Goal: Entertainment & Leisure: Consume media (video, audio)

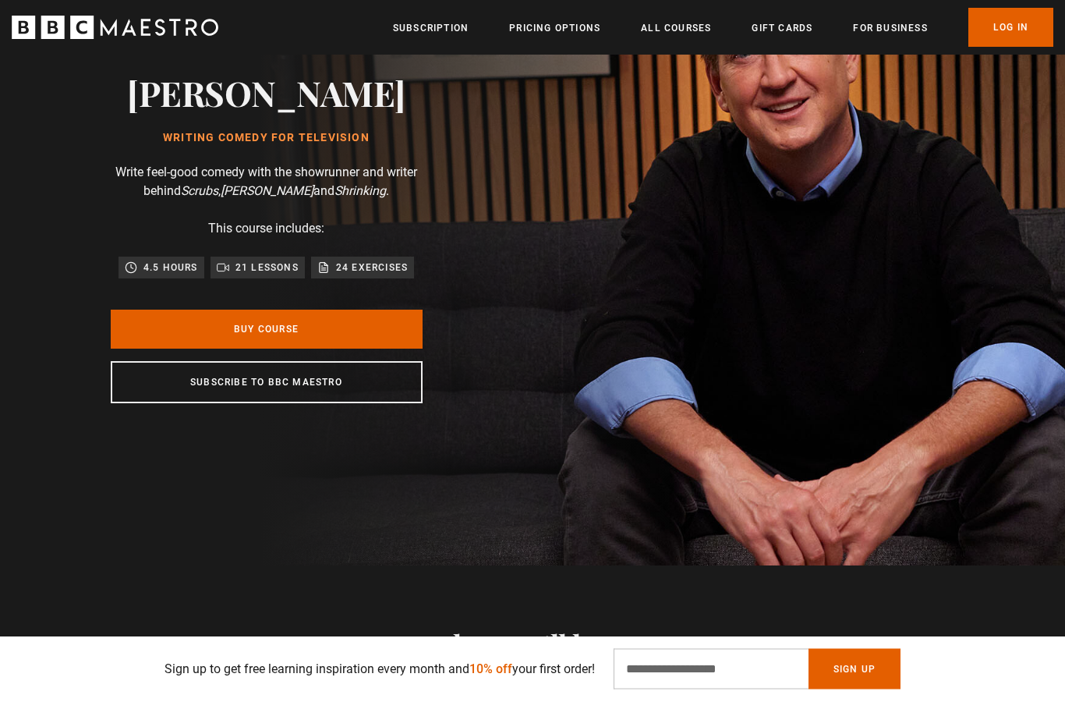
scroll to position [307, 0]
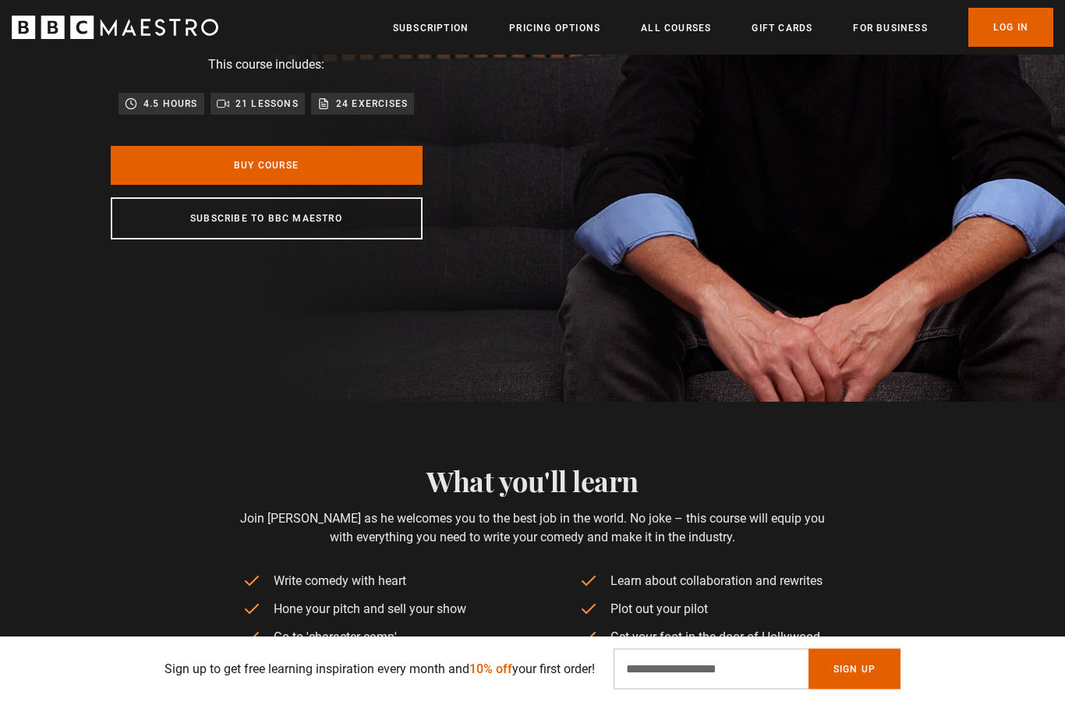
click at [992, 9] on link "Log In" at bounding box center [1010, 27] width 85 height 39
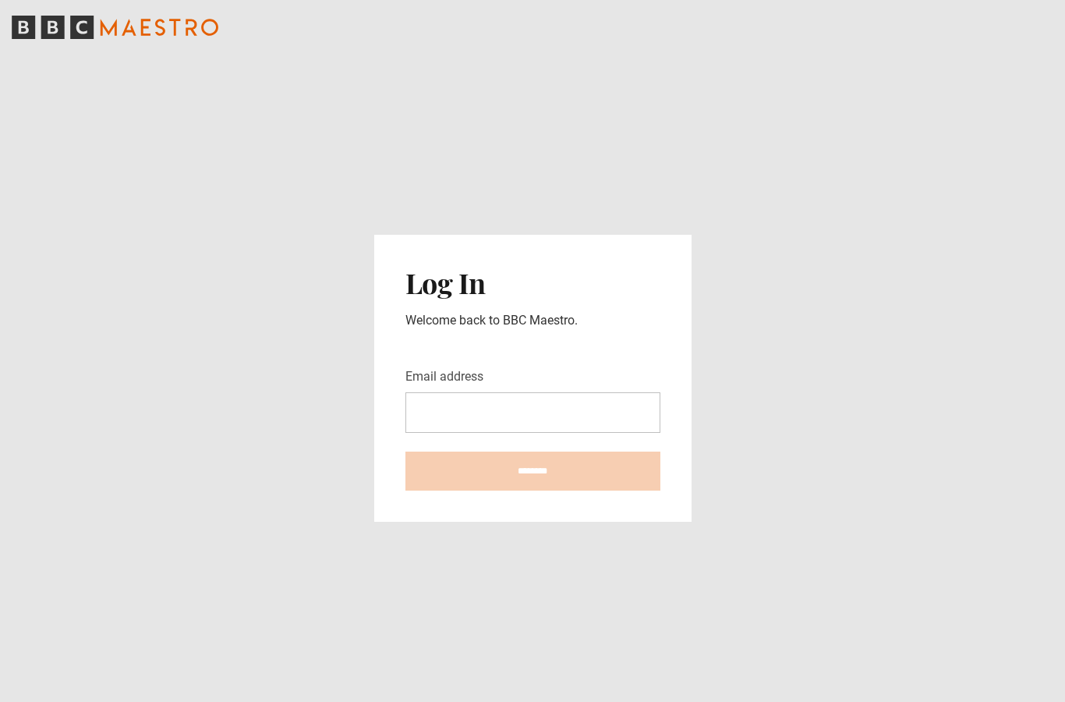
click at [501, 425] on input "Email address" at bounding box center [532, 412] width 255 height 41
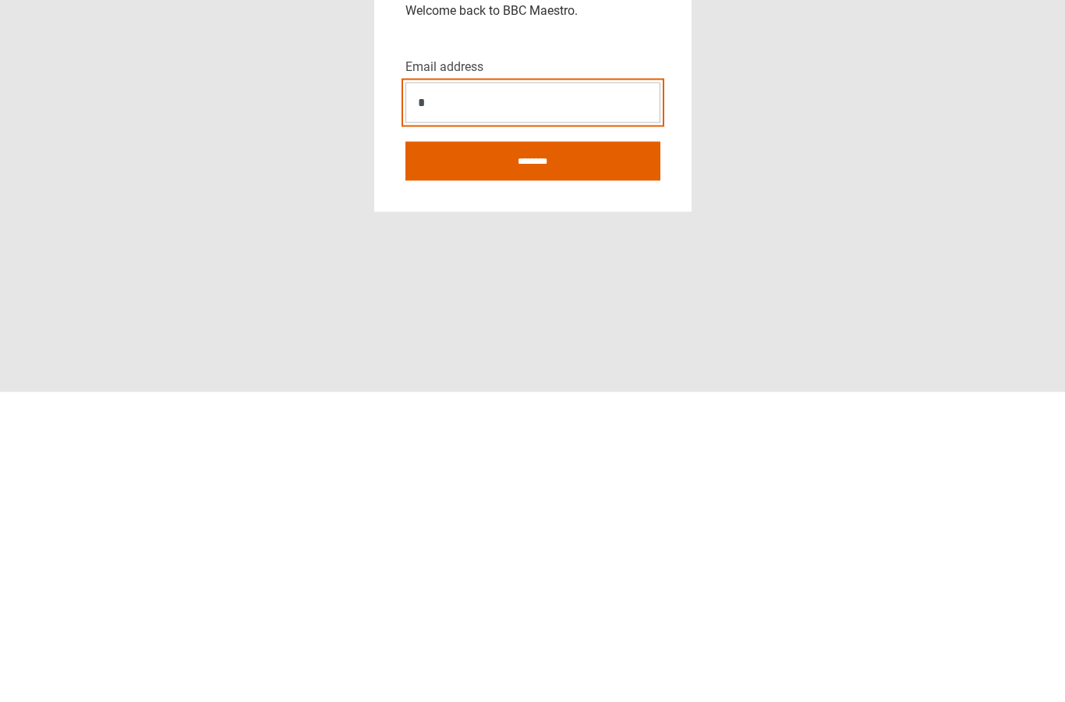
type input "**********"
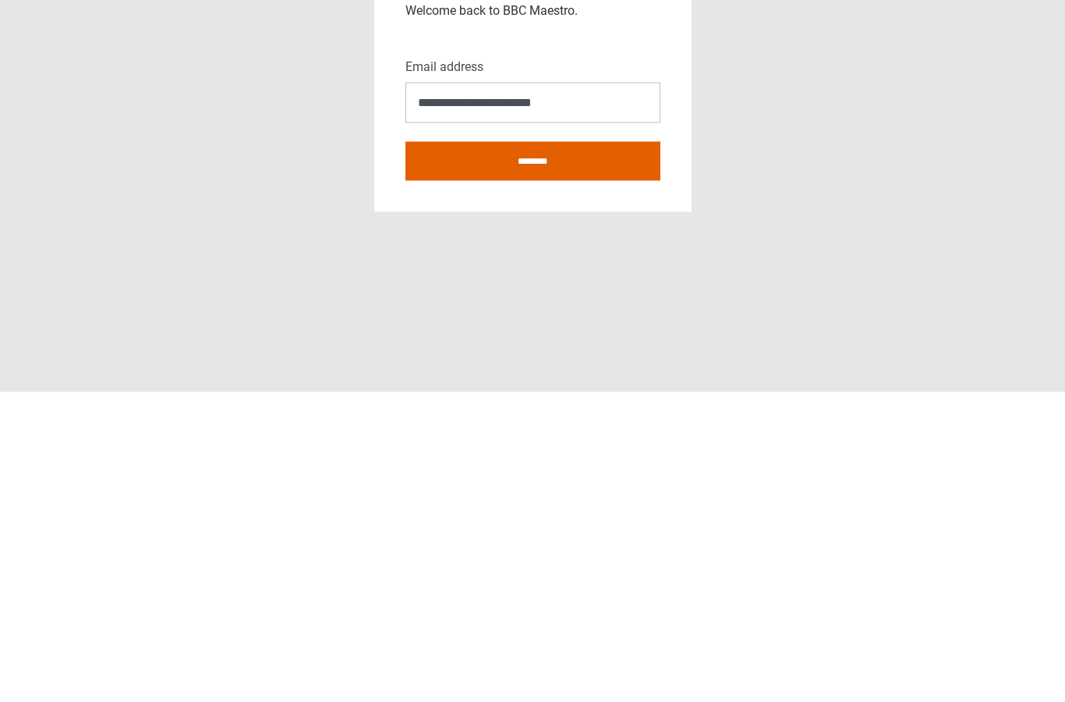
scroll to position [62, 0]
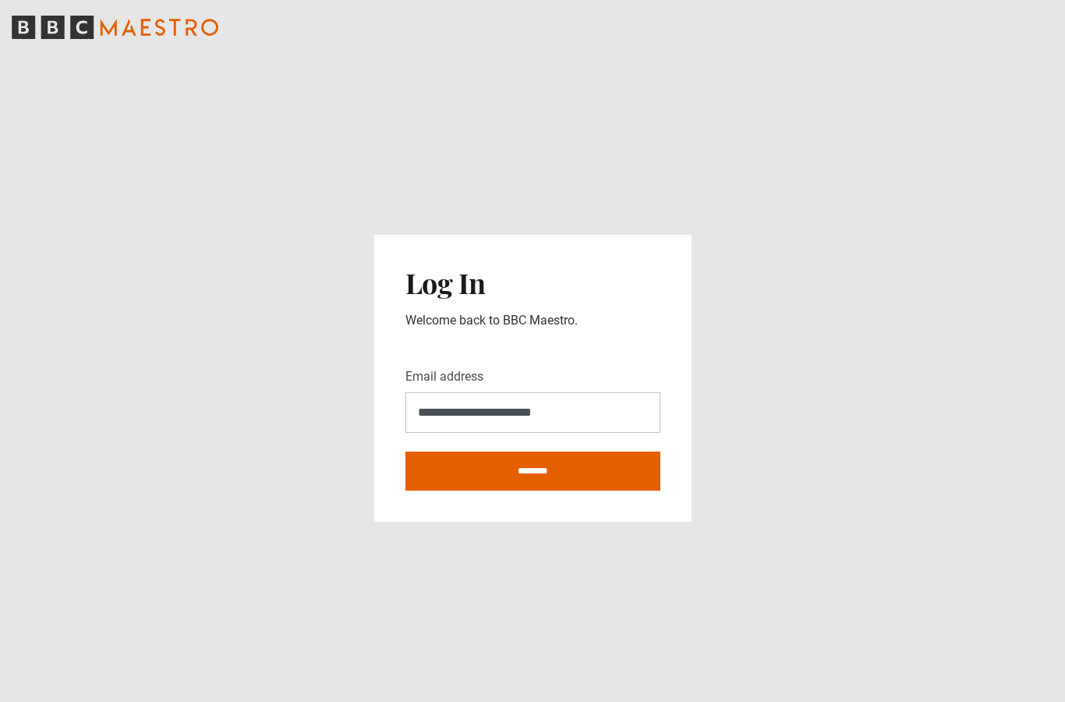
click at [555, 451] on input "********" at bounding box center [532, 470] width 255 height 39
type input "**********"
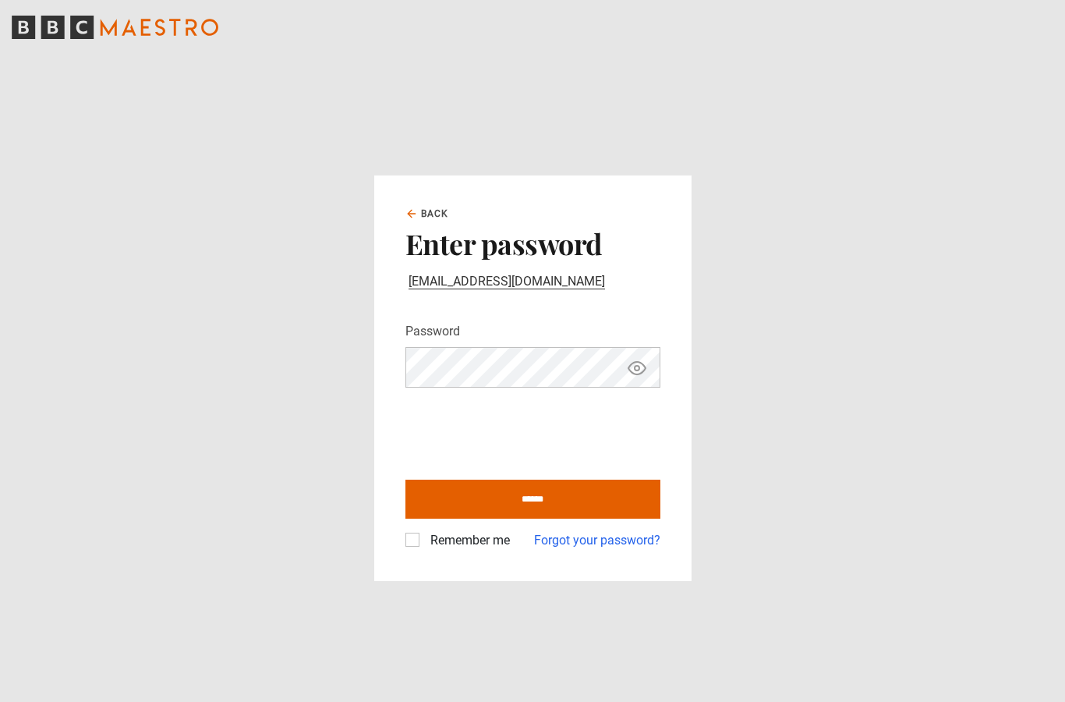
click at [492, 518] on input "******" at bounding box center [532, 498] width 255 height 39
type input "**********"
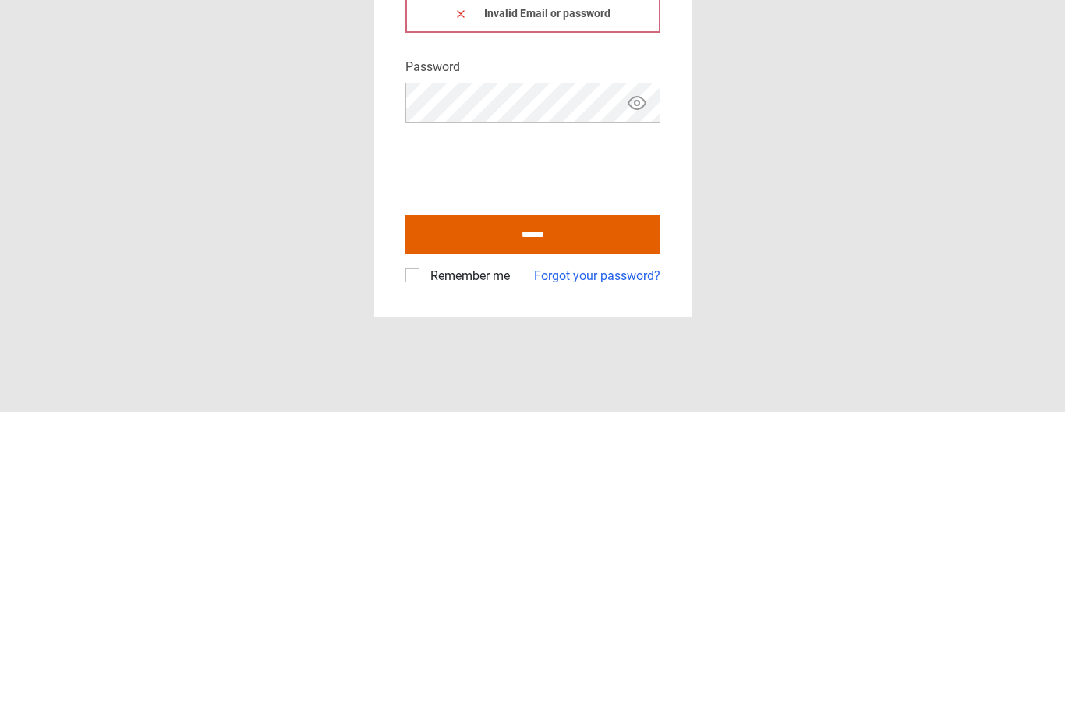
click at [628, 387] on icon "Show password" at bounding box center [636, 393] width 17 height 12
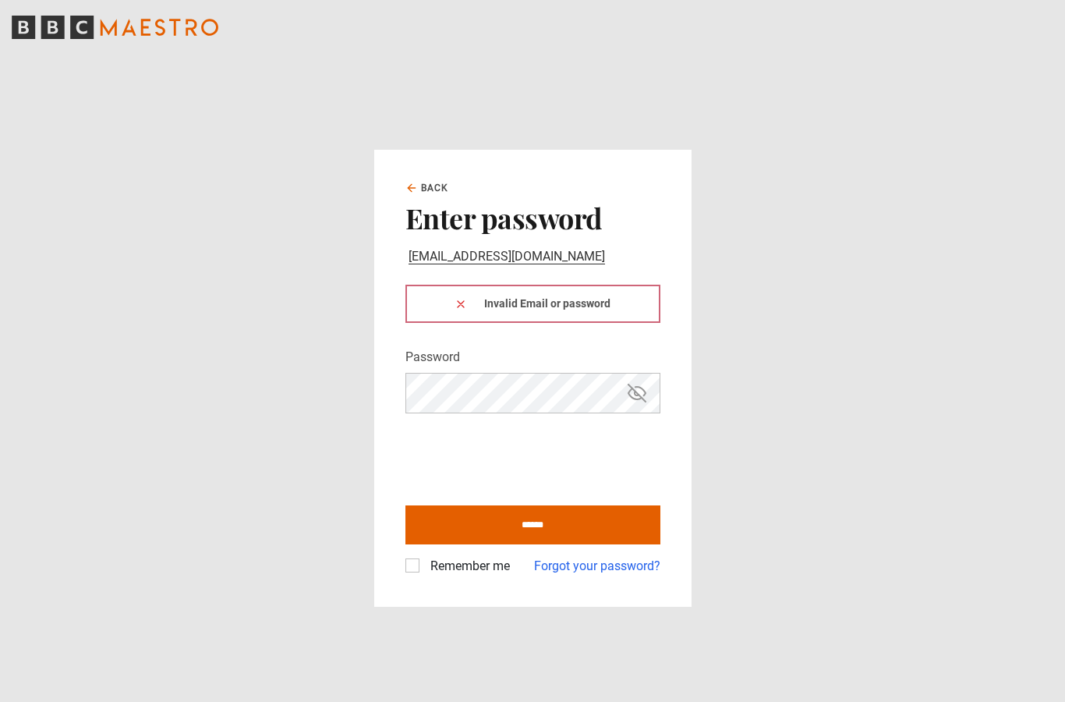
click at [533, 505] on input "******" at bounding box center [532, 524] width 255 height 39
type input "**********"
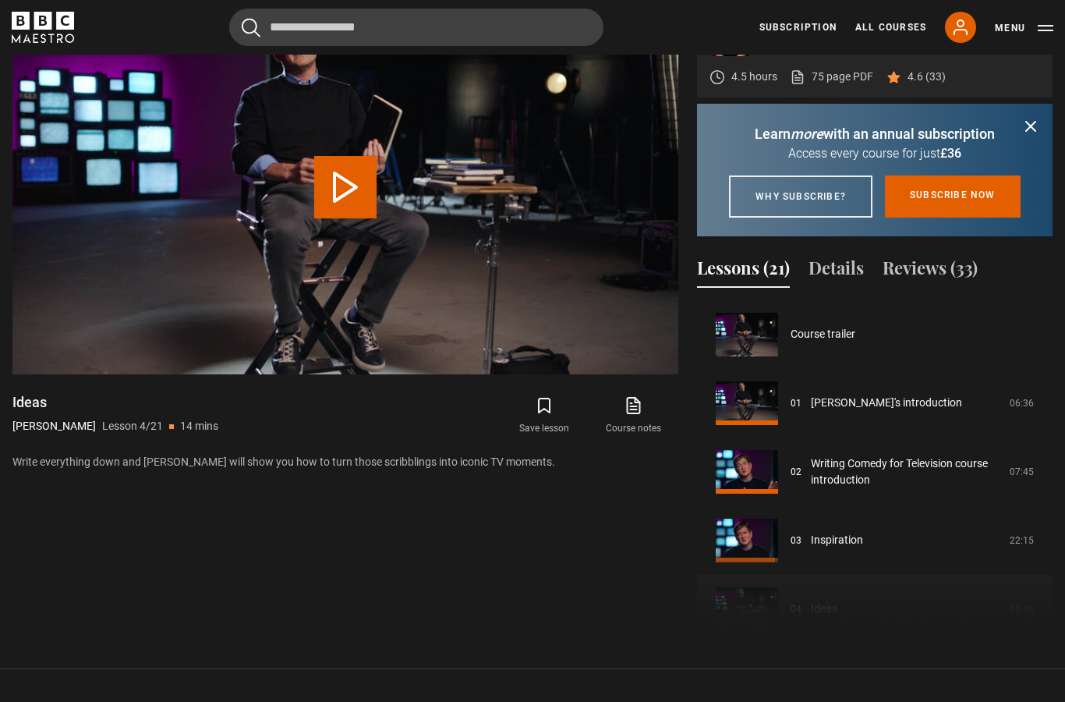
scroll to position [206, 0]
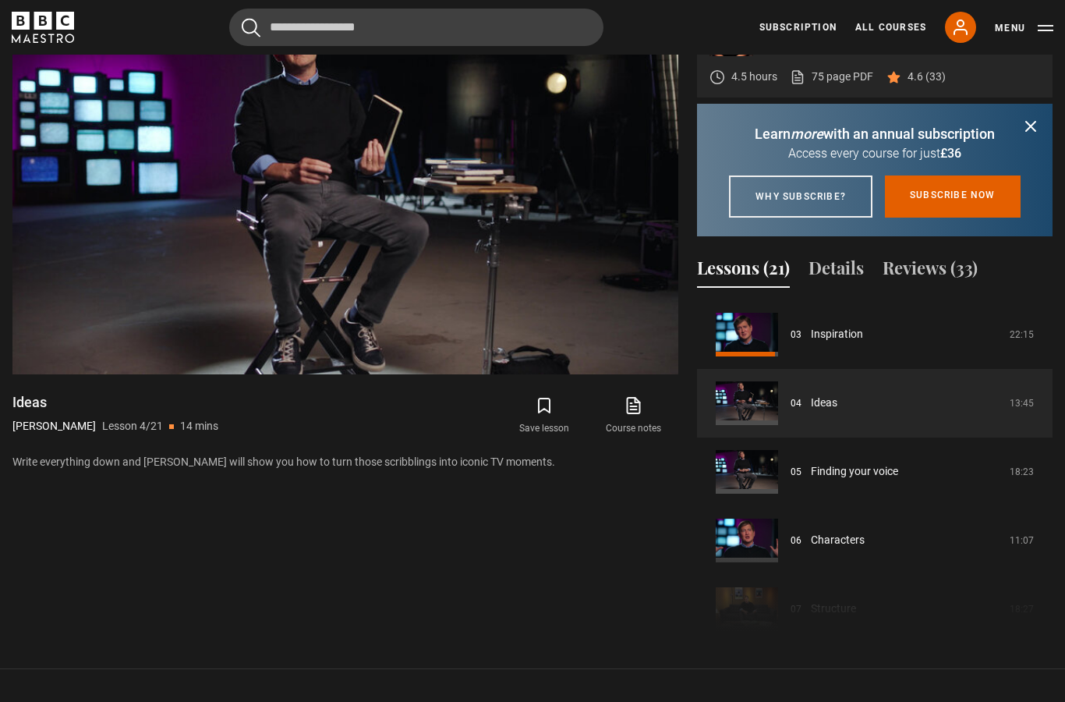
click at [368, 356] on div "10s Skip Back 10 seconds Pause 10s Skip Forward 10 seconds Loaded : 4.24% Pause…" at bounding box center [345, 331] width 666 height 87
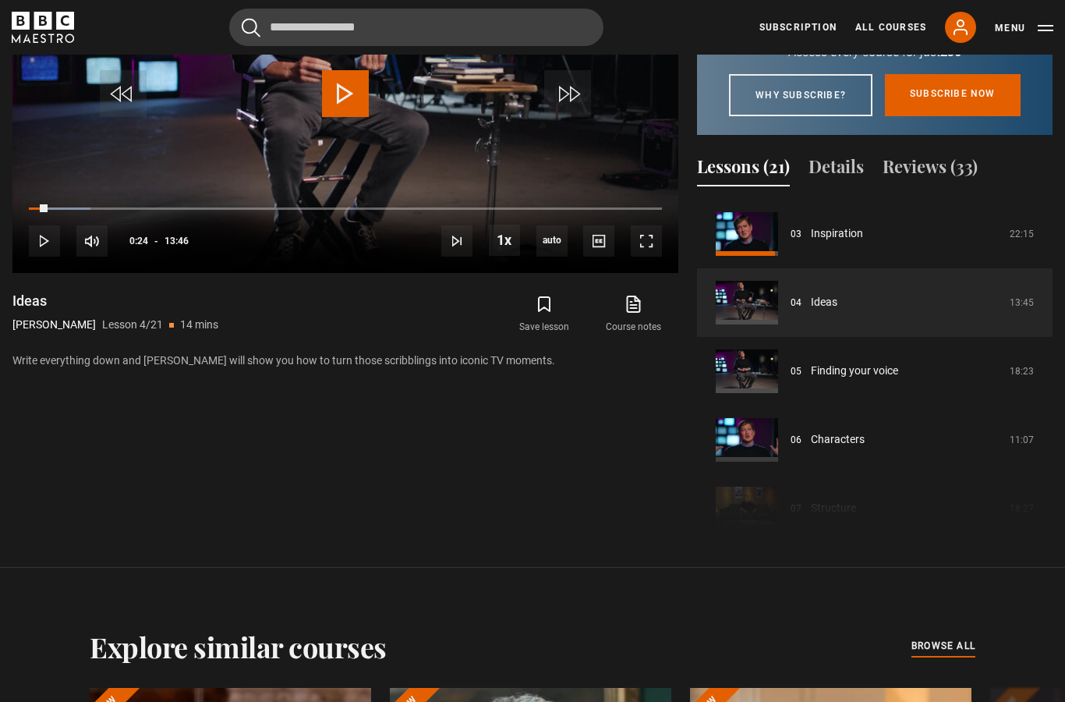
scroll to position [867, 0]
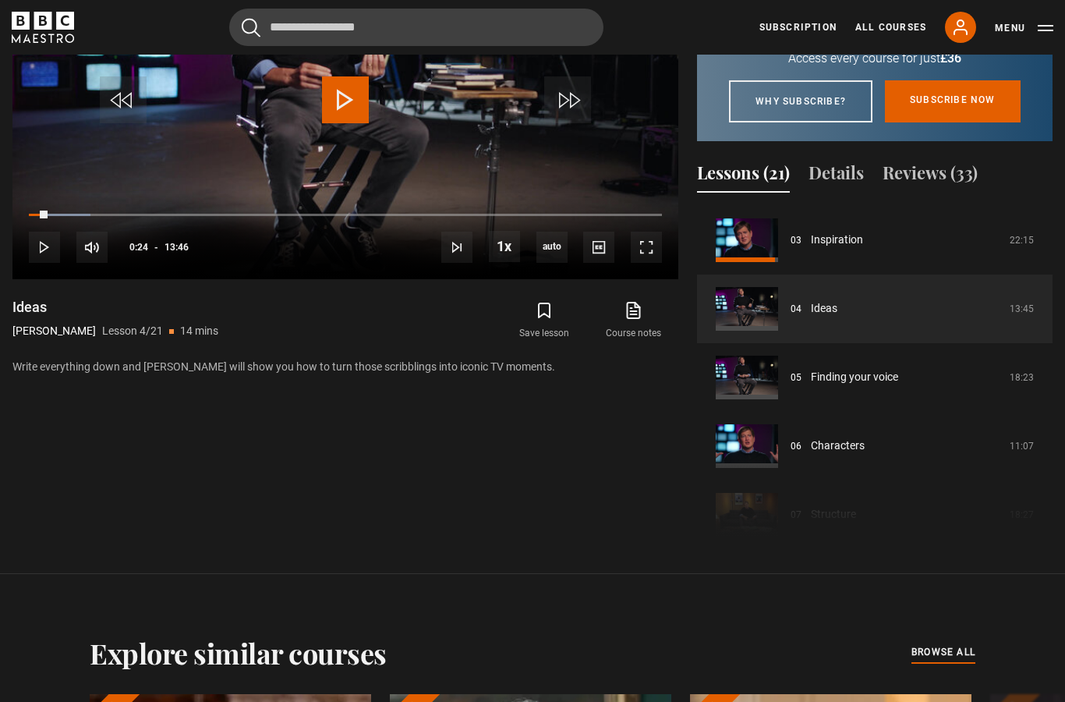
click at [909, 193] on button "Reviews (33)" at bounding box center [930, 176] width 95 height 33
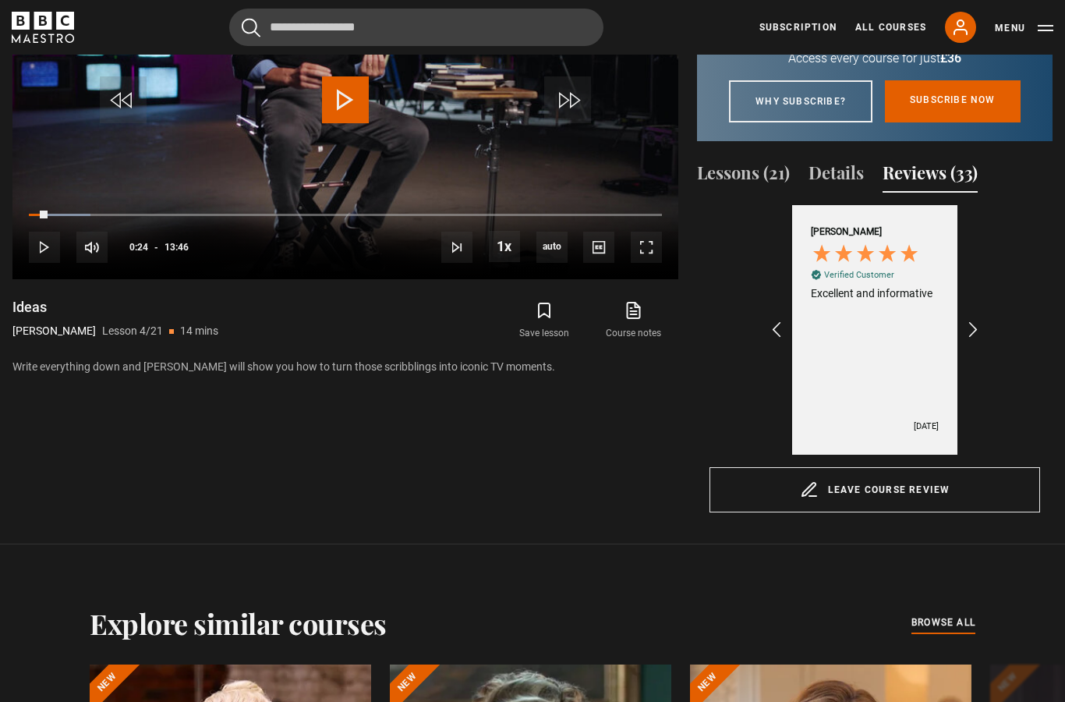
click at [982, 339] on icon "REVIEWS.io Carousel Scroll Right" at bounding box center [973, 329] width 19 height 19
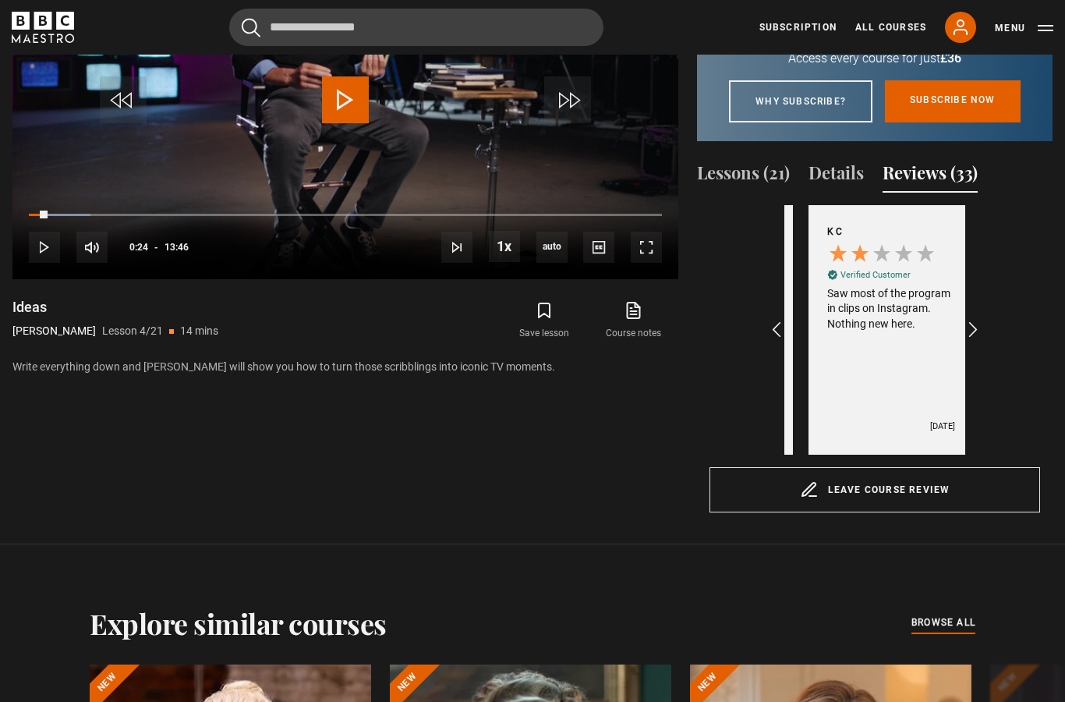
scroll to position [0, 181]
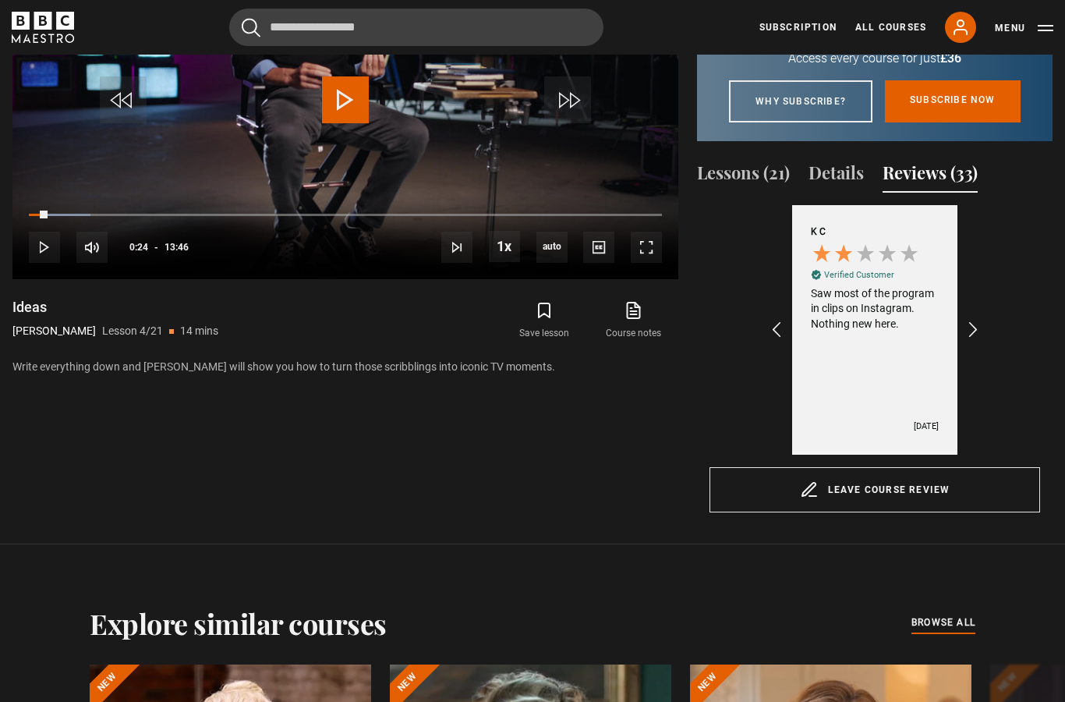
click at [970, 339] on icon "REVIEWS.io Carousel Scroll Right" at bounding box center [973, 329] width 19 height 19
click at [982, 339] on icon "REVIEWS.io Carousel Scroll Right" at bounding box center [973, 329] width 19 height 19
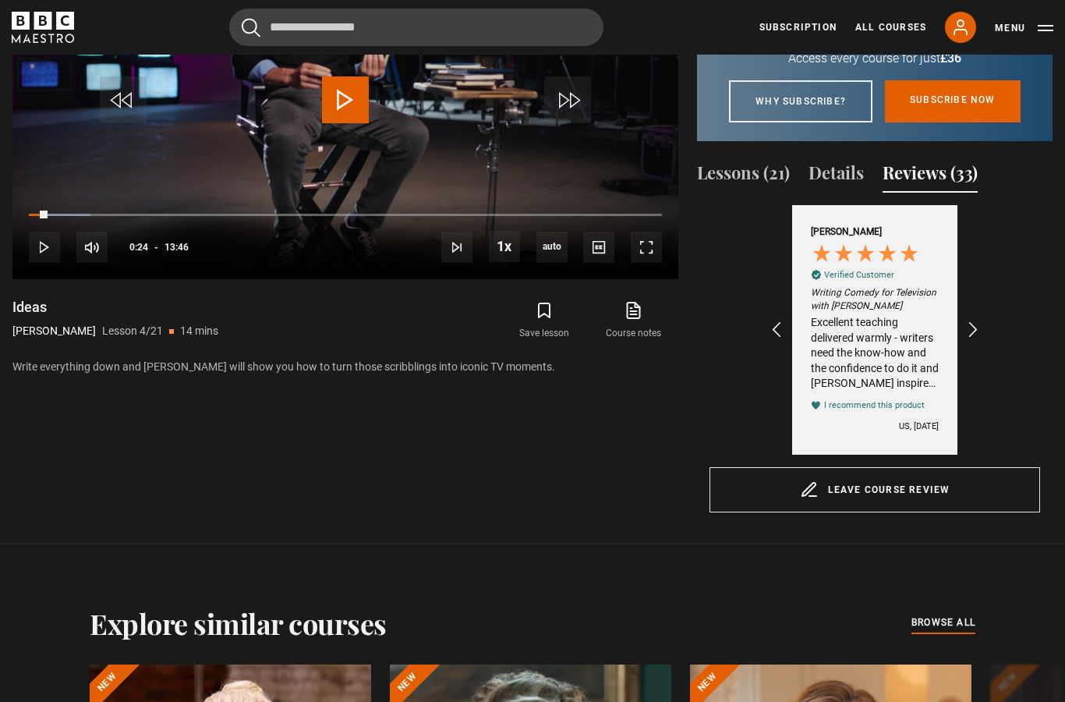
scroll to position [0, 543]
click at [970, 339] on icon "REVIEWS.io Carousel Scroll Right" at bounding box center [973, 329] width 19 height 19
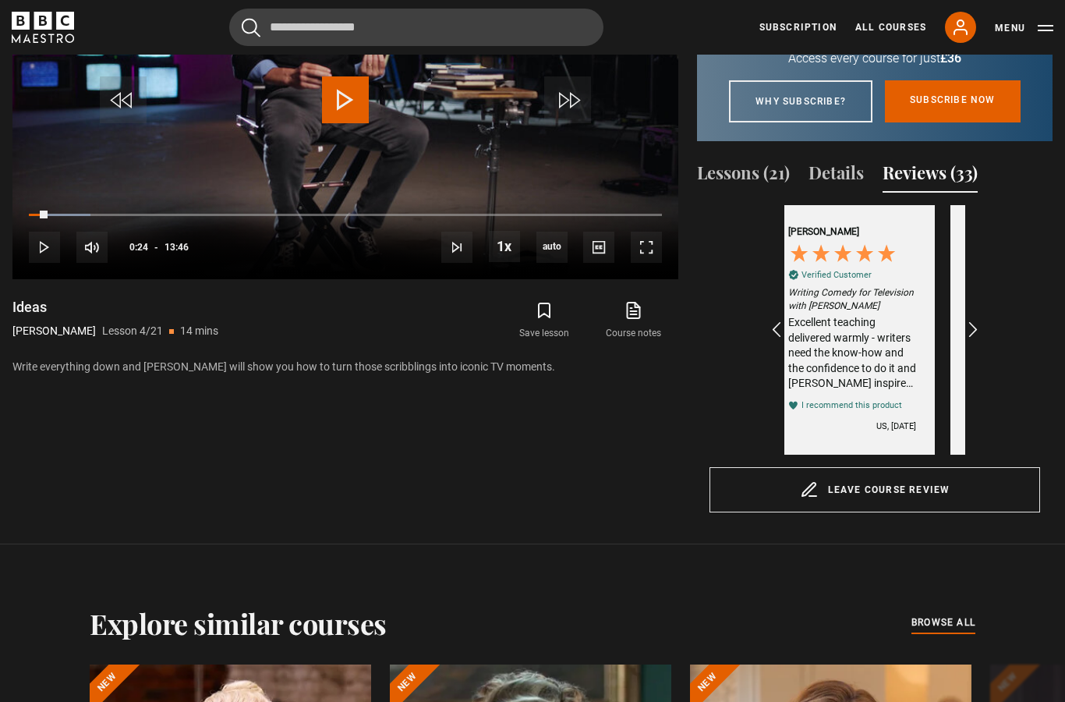
scroll to position [0, 724]
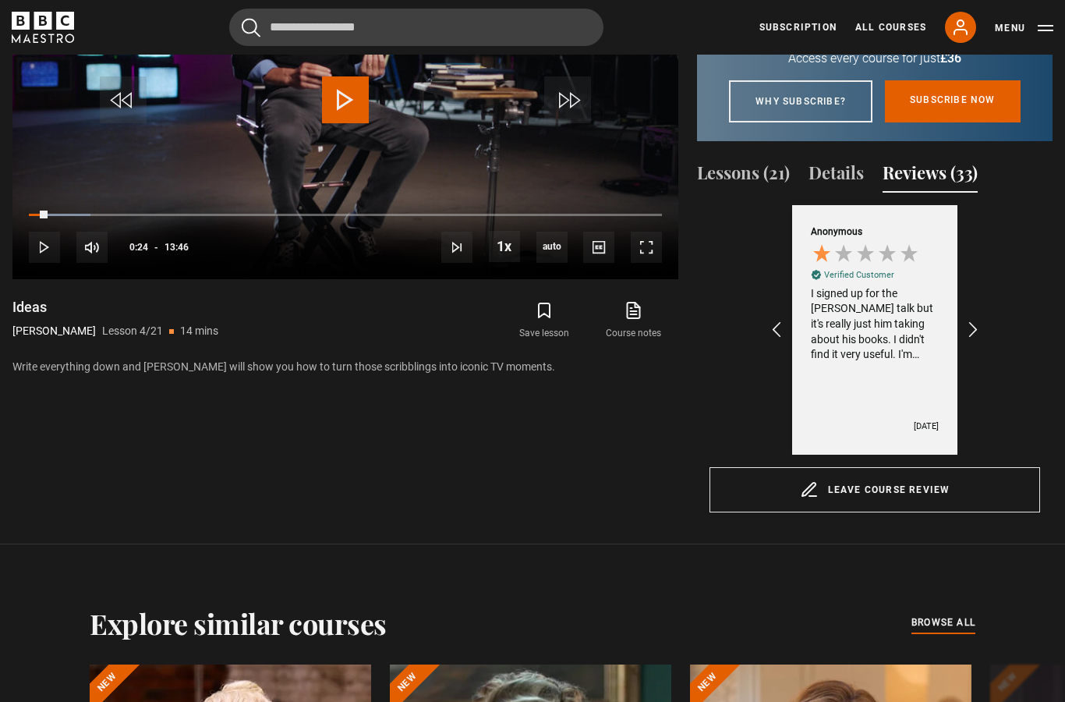
click at [971, 339] on icon "REVIEWS.io Carousel Scroll Right" at bounding box center [973, 329] width 19 height 19
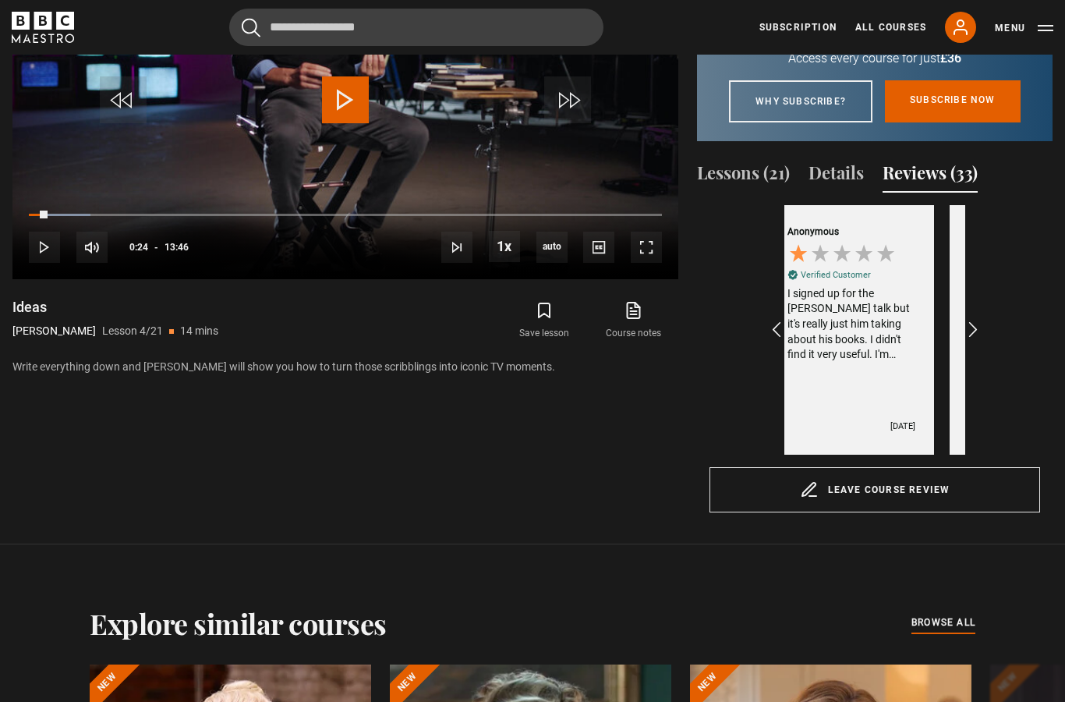
scroll to position [0, 904]
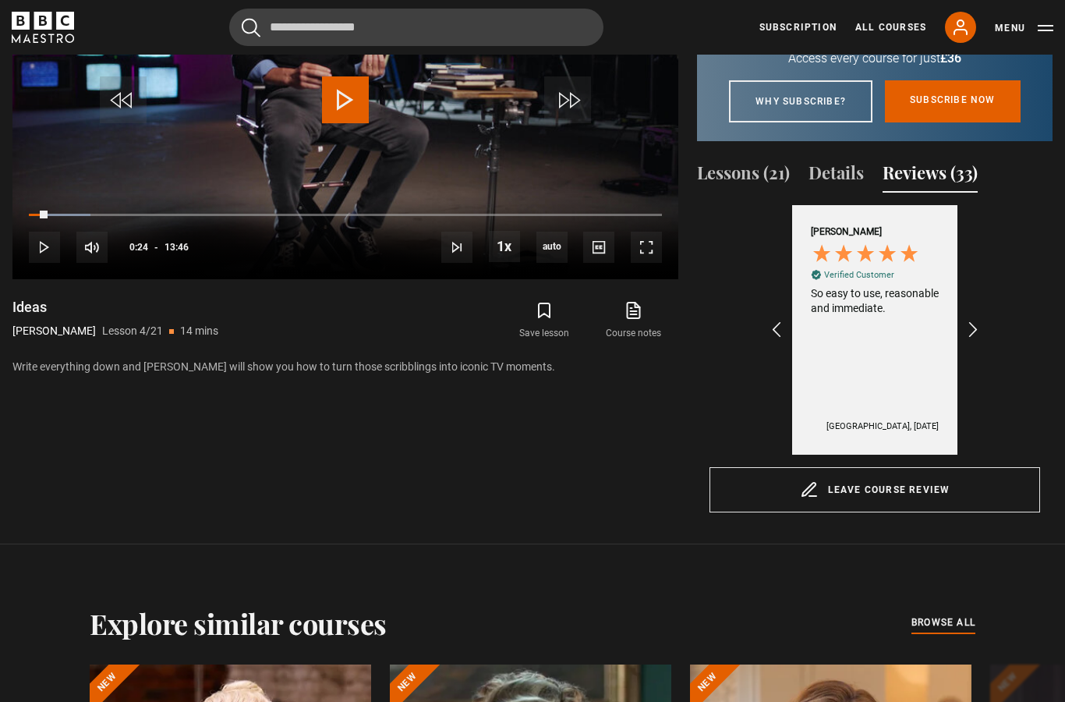
click at [971, 339] on icon "REVIEWS.io Carousel Scroll Right" at bounding box center [973, 329] width 19 height 19
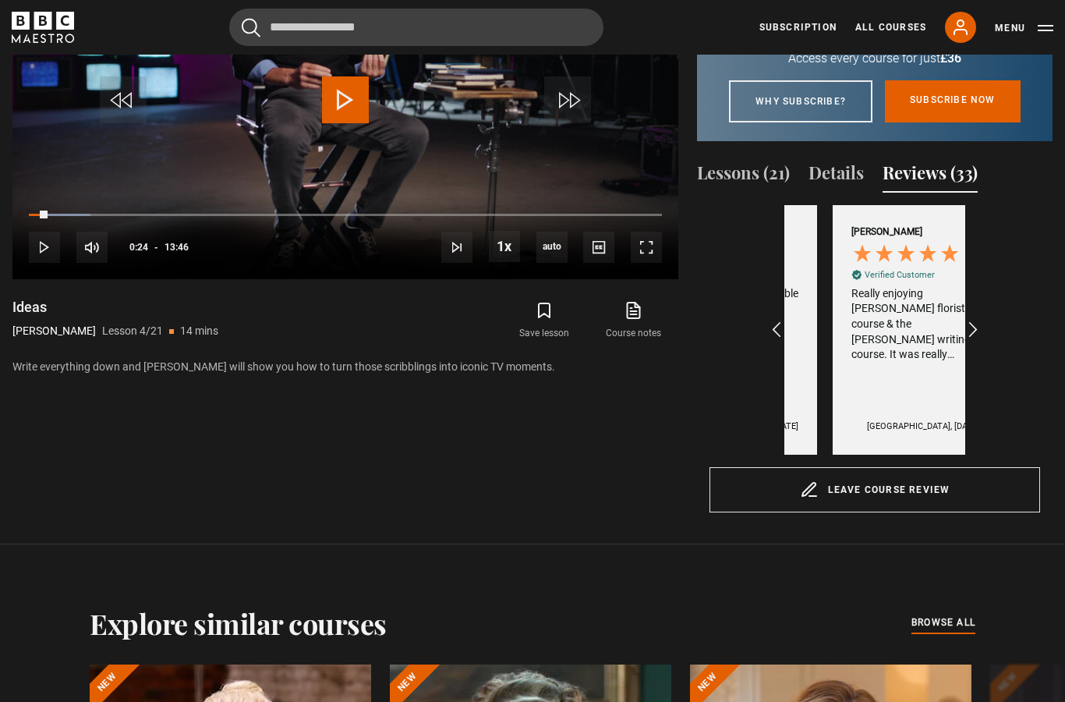
scroll to position [0, 1085]
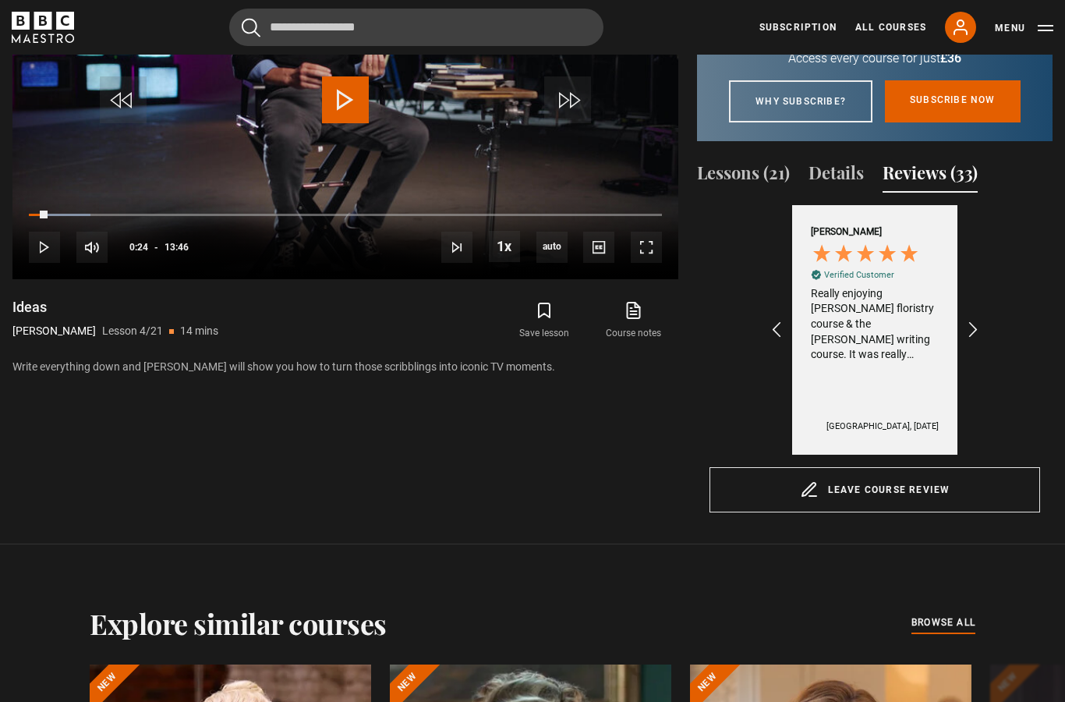
click at [966, 339] on icon "REVIEWS.io Carousel Scroll Right" at bounding box center [973, 329] width 19 height 19
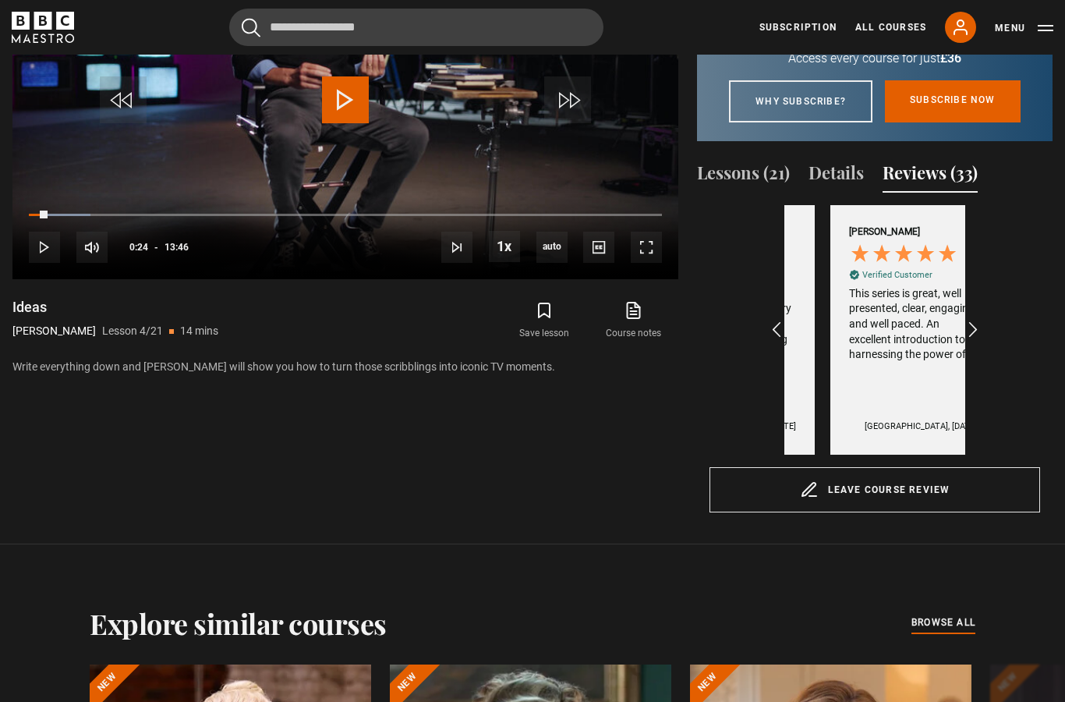
scroll to position [0, 1266]
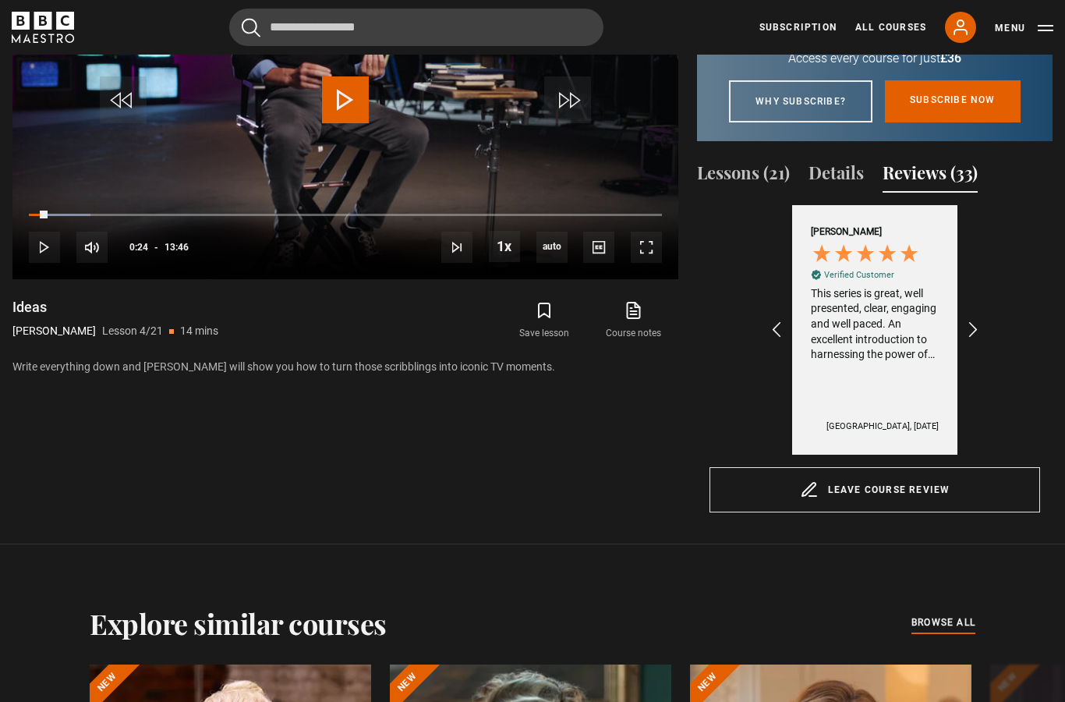
click at [973, 339] on icon "REVIEWS.io Carousel Scroll Right" at bounding box center [973, 329] width 19 height 19
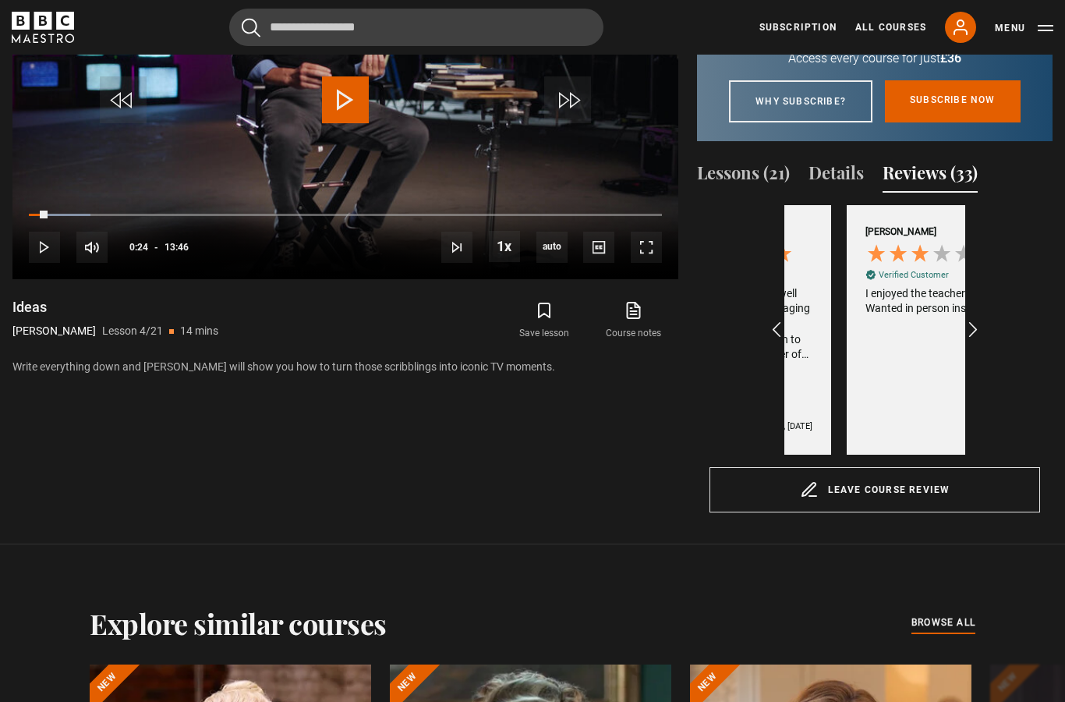
scroll to position [0, 1447]
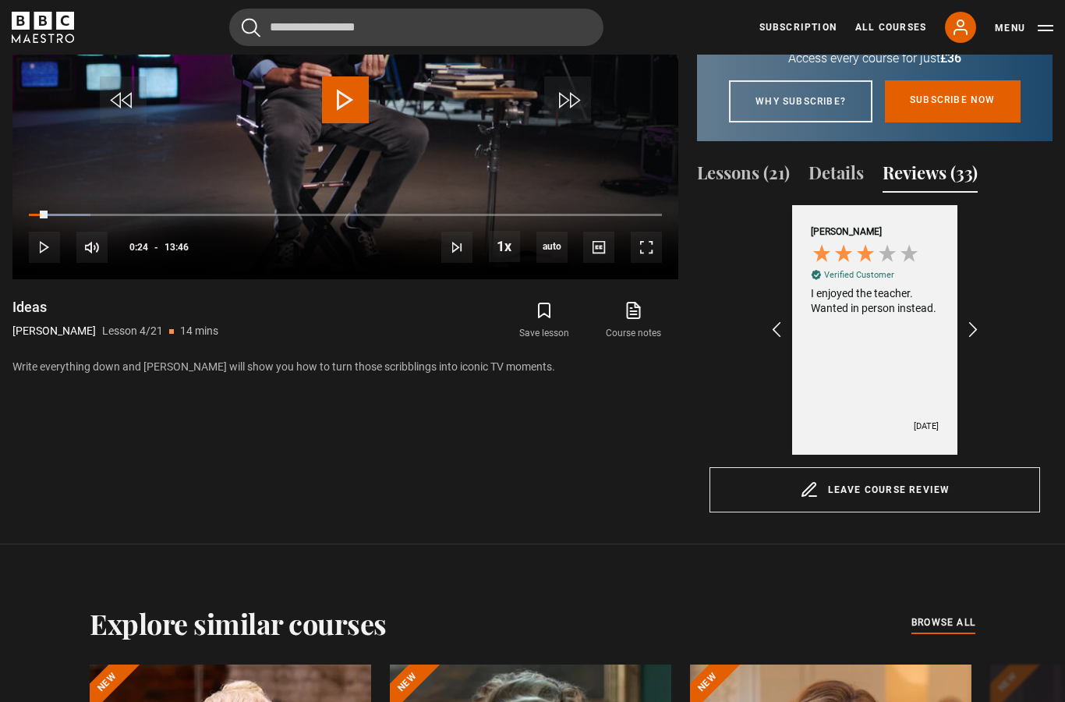
click at [974, 339] on icon "REVIEWS.io Carousel Scroll Right" at bounding box center [973, 329] width 19 height 19
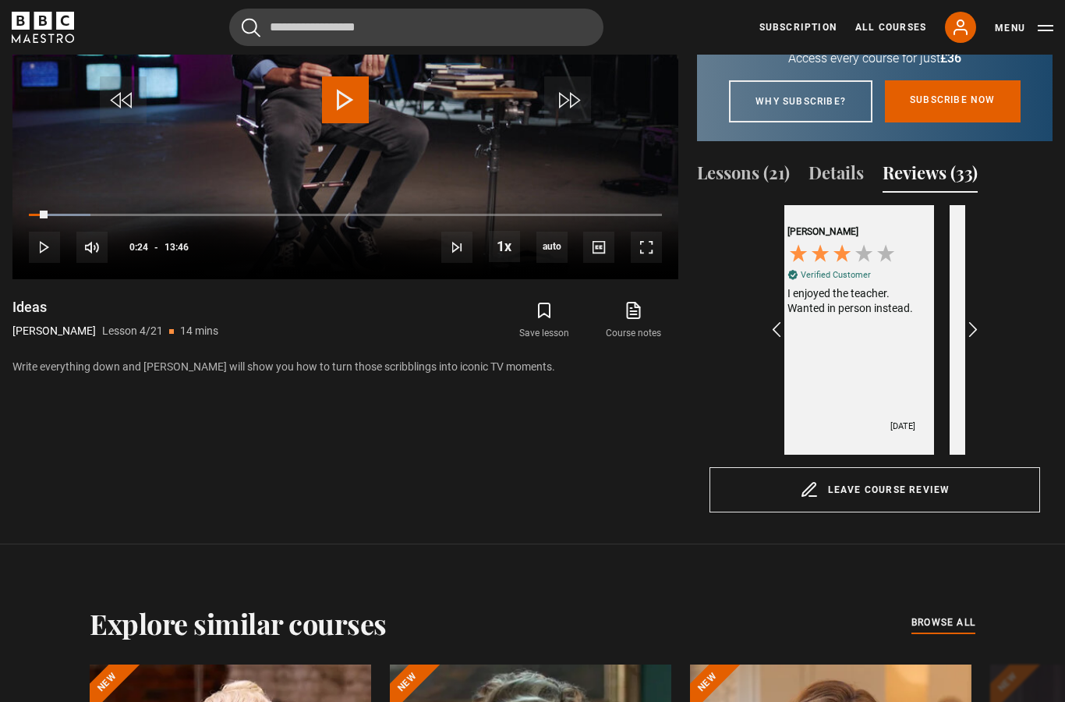
scroll to position [0, 1628]
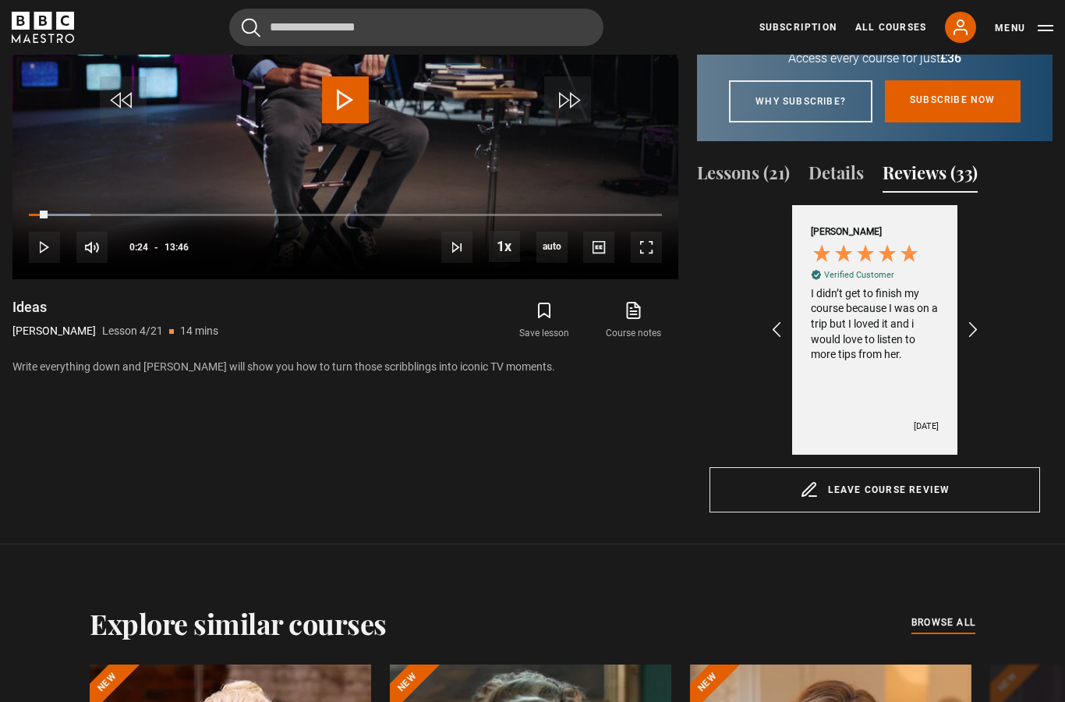
click at [978, 339] on icon "REVIEWS.io Carousel Scroll Right" at bounding box center [973, 329] width 19 height 19
click at [982, 339] on icon "REVIEWS.io Carousel Scroll Right" at bounding box center [973, 329] width 19 height 19
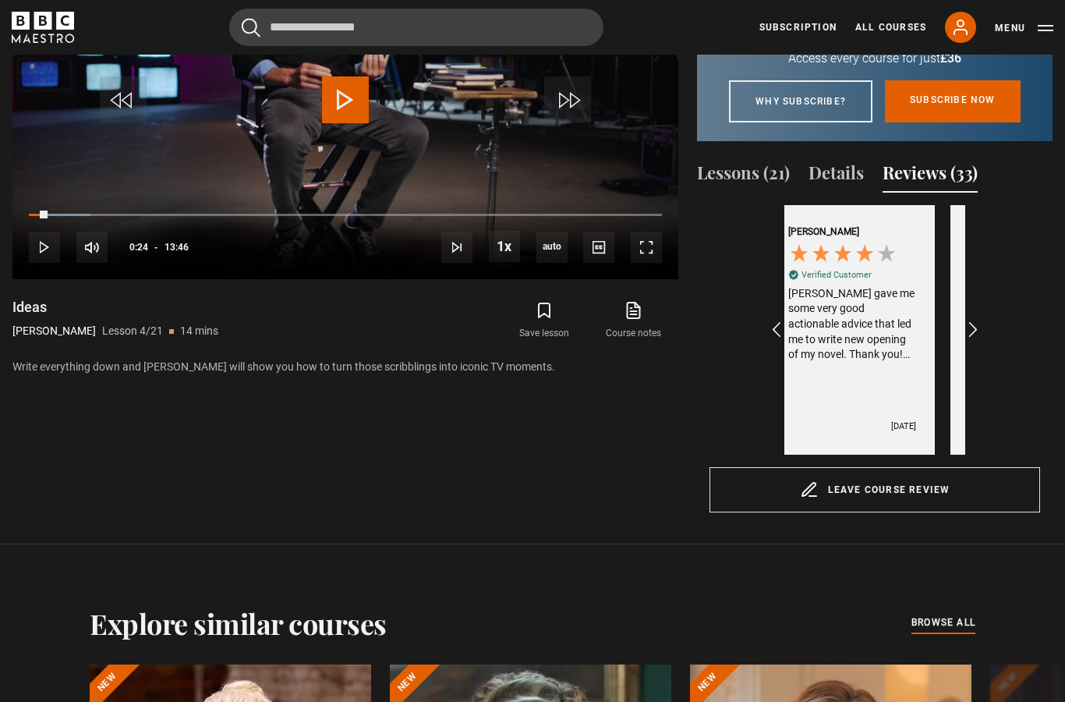
scroll to position [0, 1990]
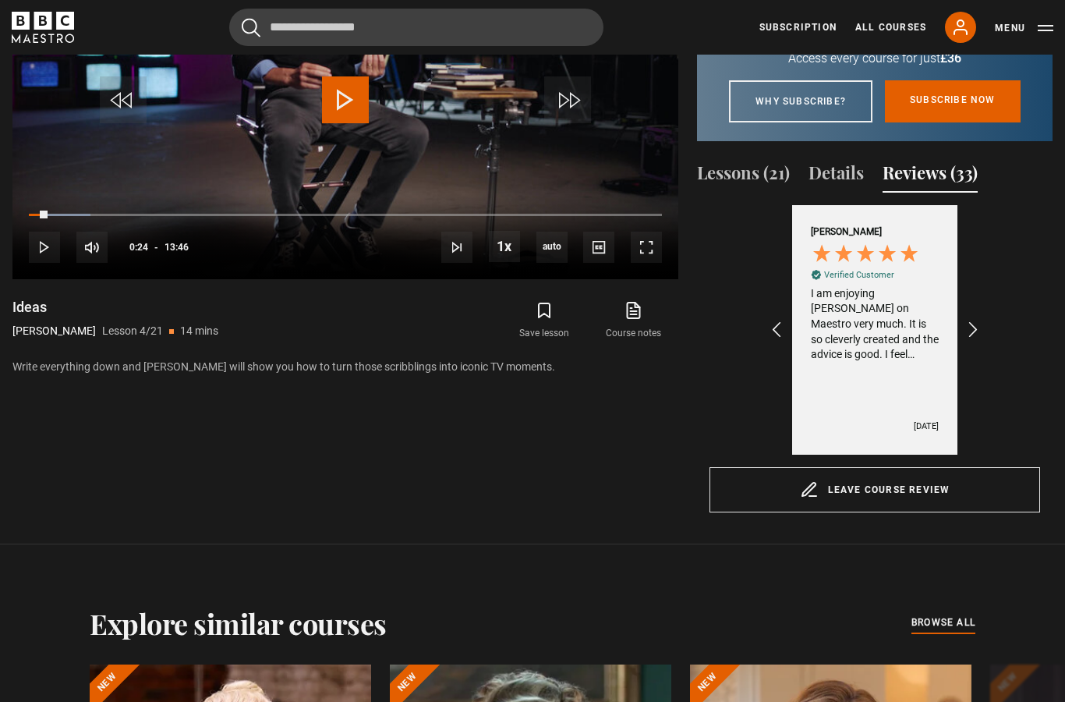
click at [976, 339] on icon "REVIEWS.io Carousel Scroll Right" at bounding box center [973, 329] width 19 height 19
